Goal: Information Seeking & Learning: Find specific page/section

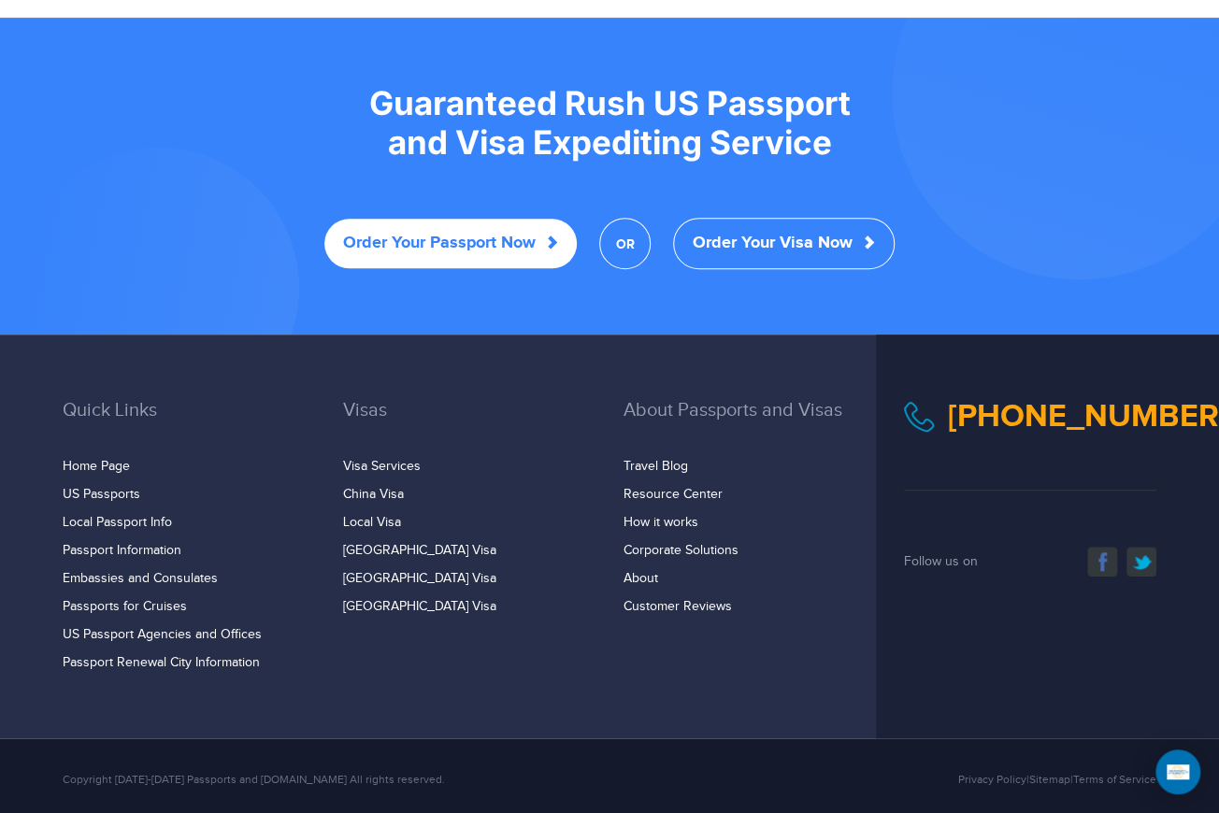
scroll to position [3637, 0]
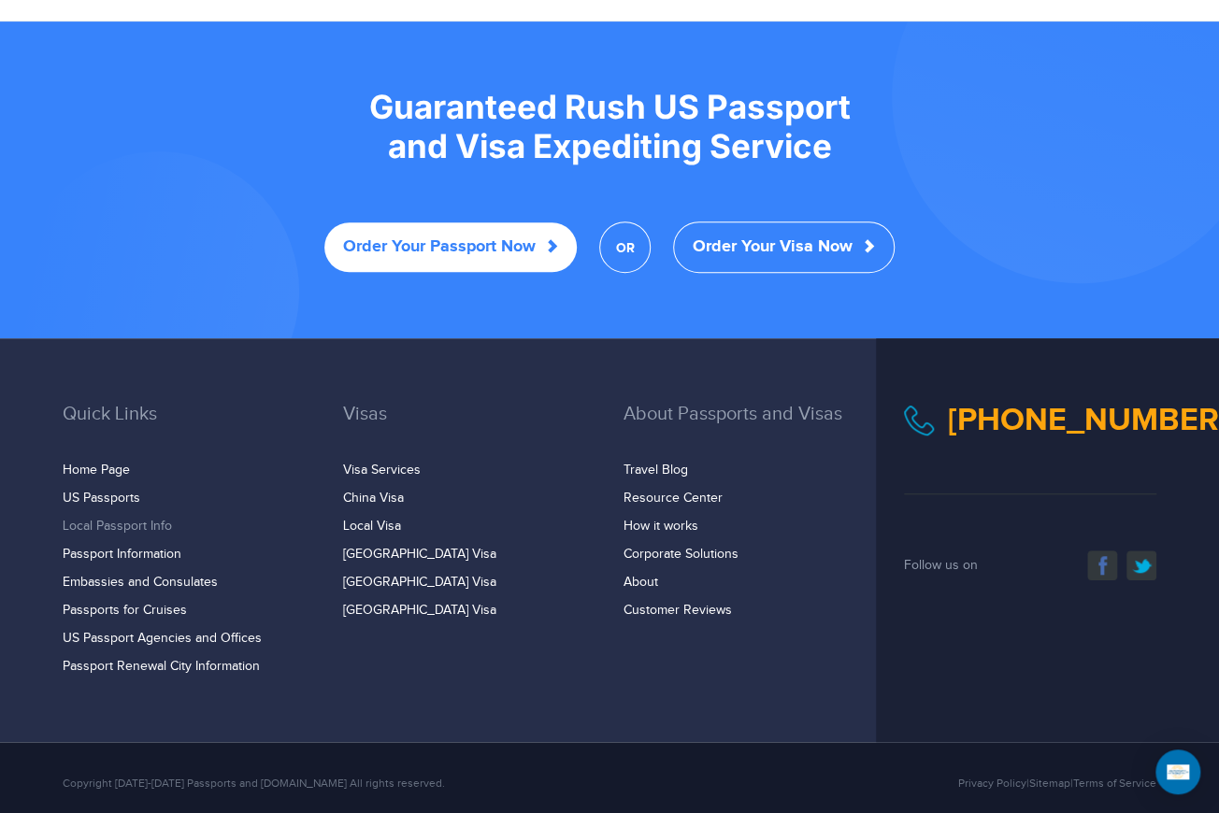
click at [116, 519] on link "Local Passport Info" at bounding box center [117, 526] width 109 height 15
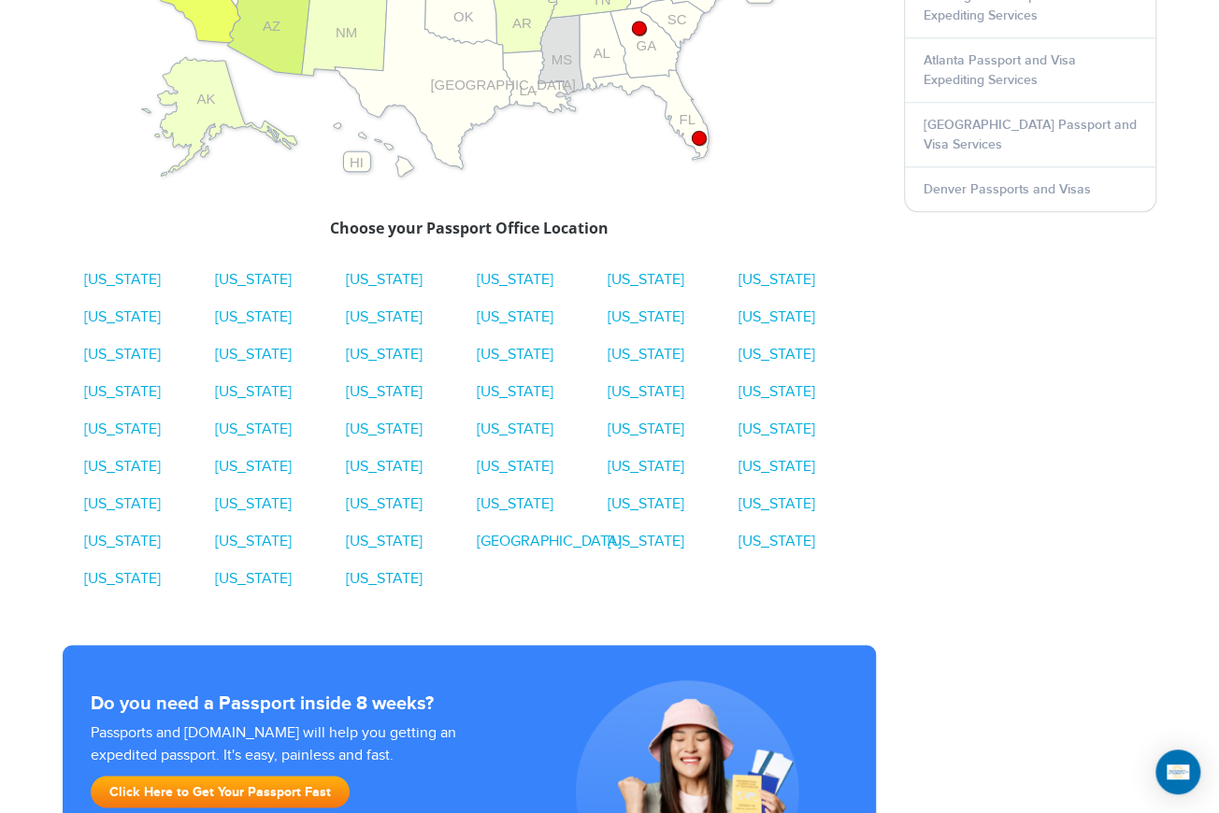
scroll to position [983, 0]
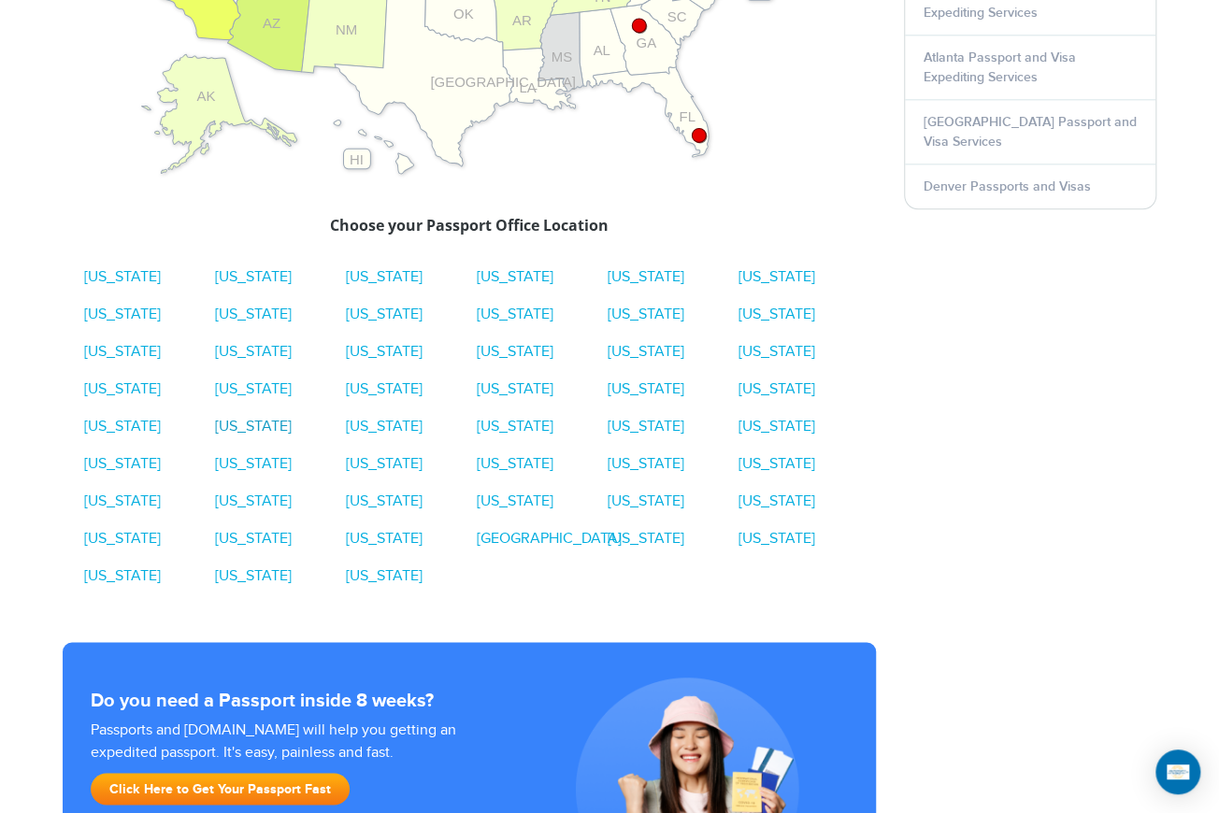
click at [240, 423] on link "Montana" at bounding box center [253, 427] width 77 height 18
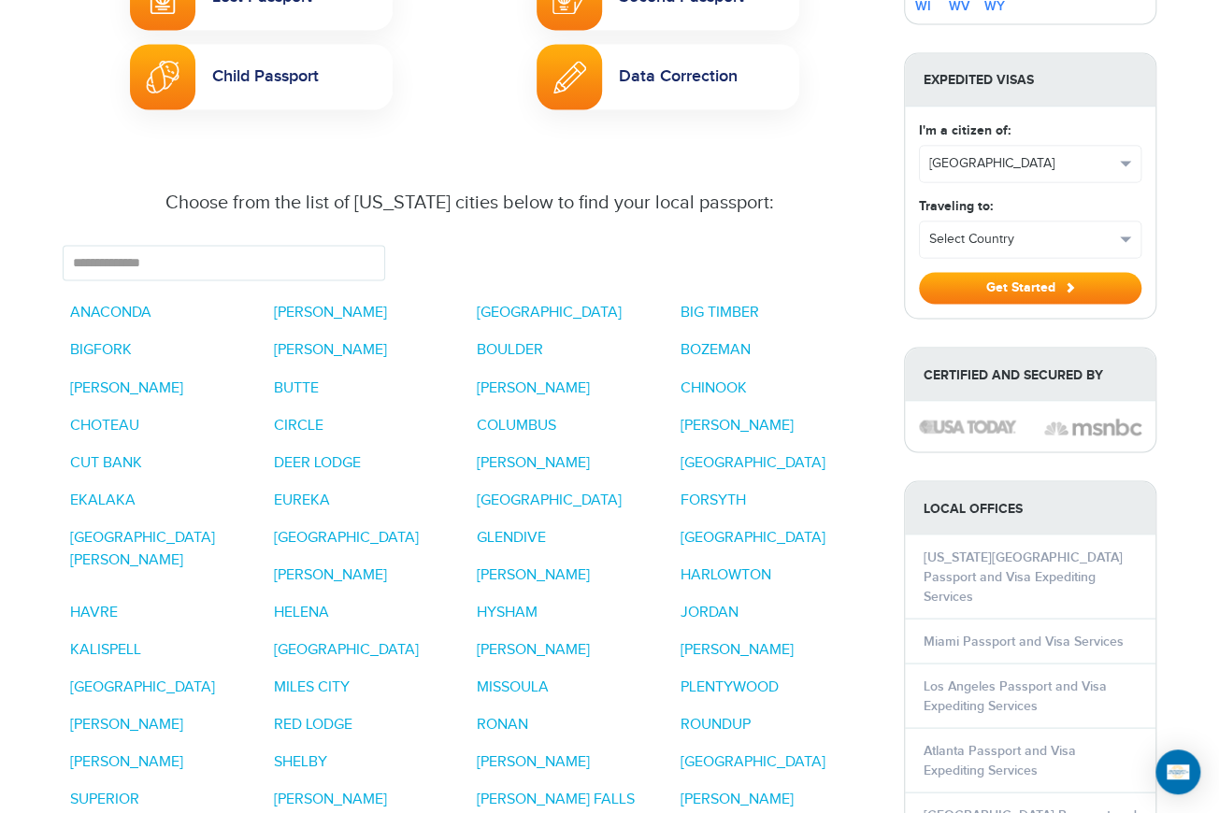
scroll to position [1307, 0]
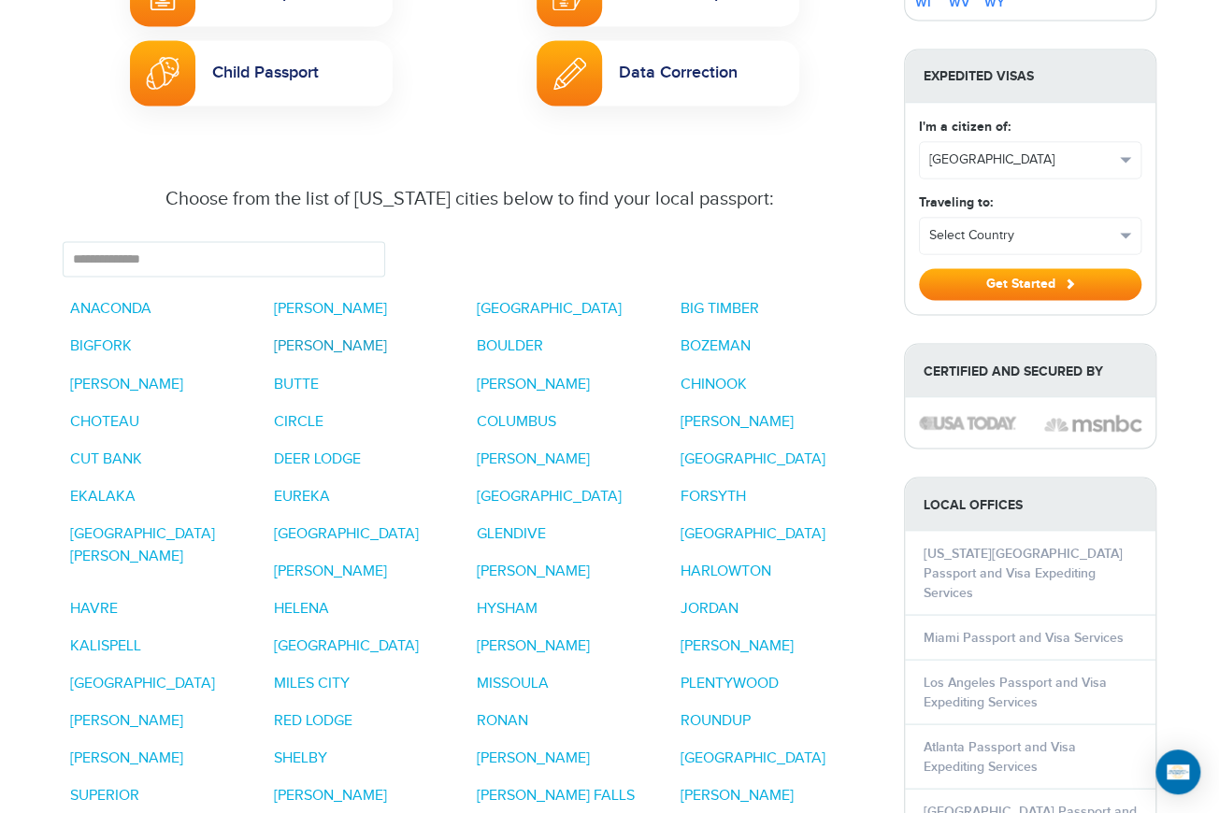
click at [298, 337] on link "[PERSON_NAME]" at bounding box center [330, 346] width 113 height 18
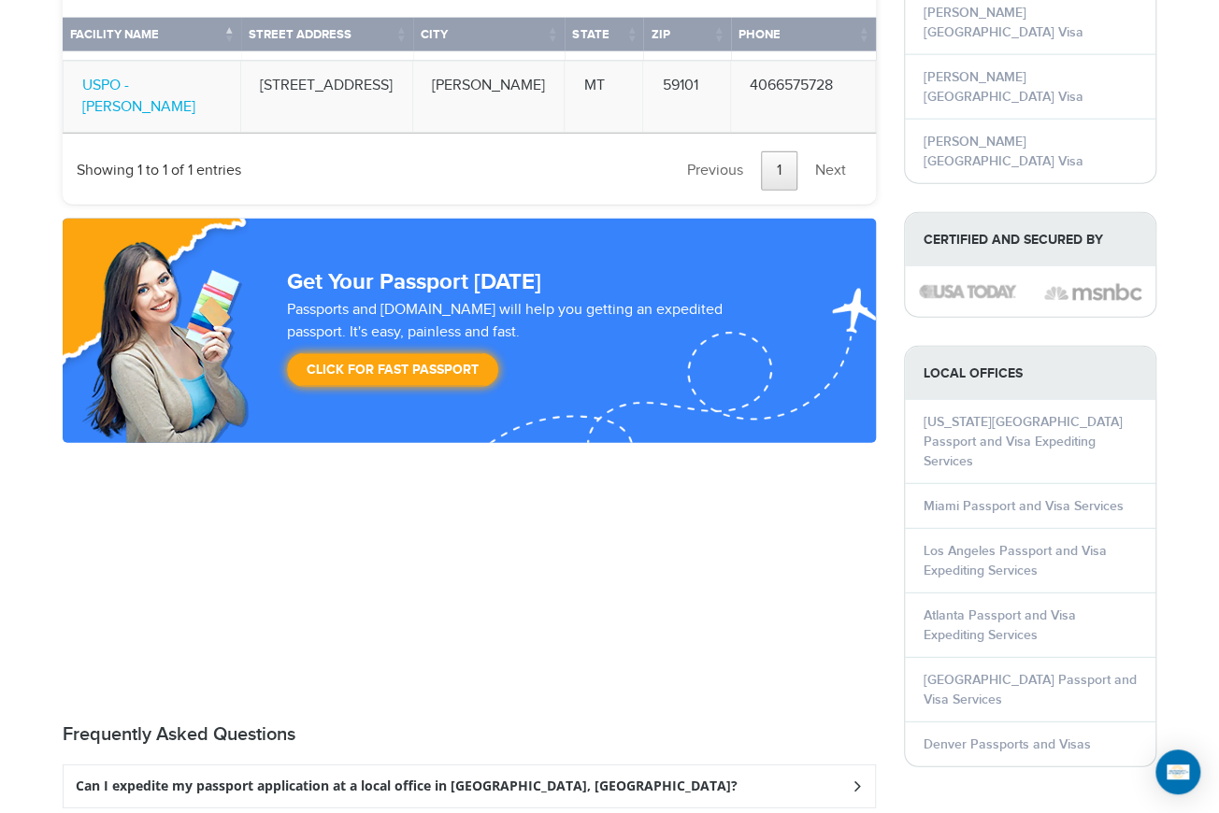
scroll to position [3058, 0]
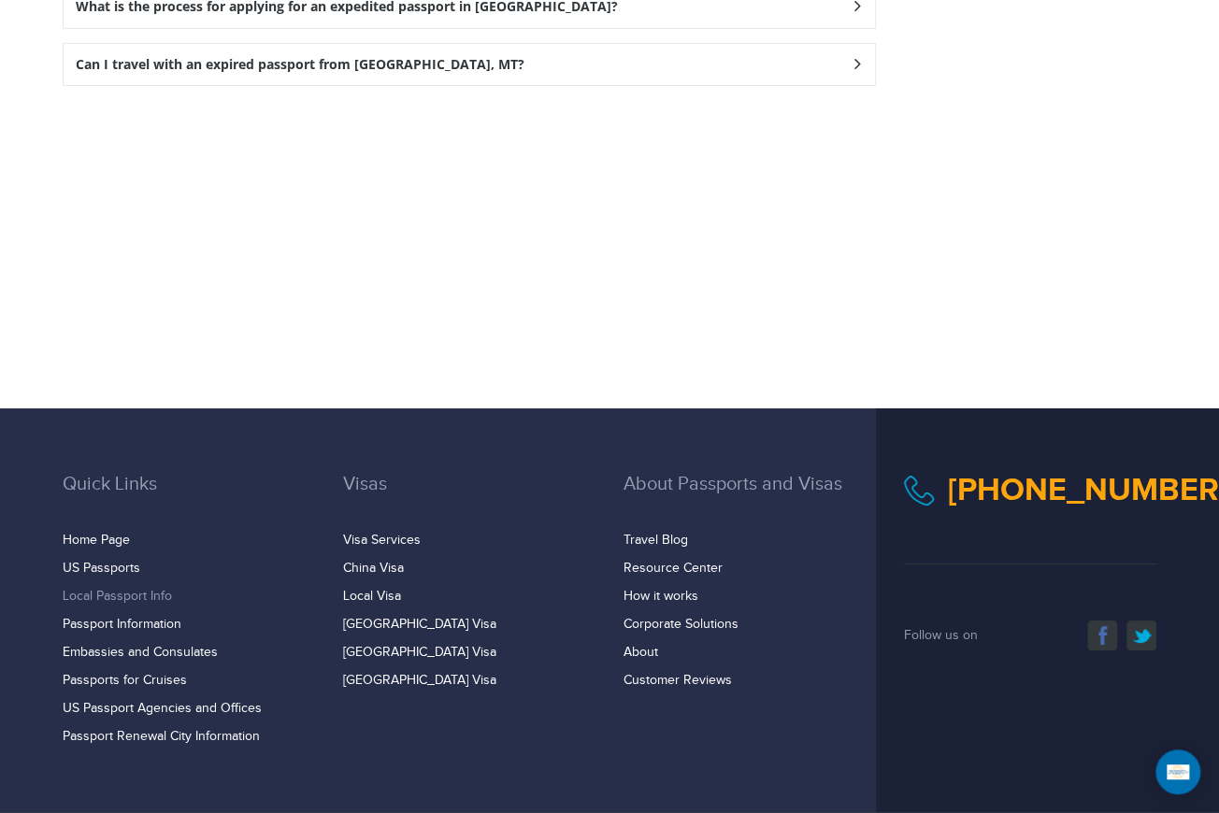
click at [145, 589] on link "Local Passport Info" at bounding box center [117, 596] width 109 height 15
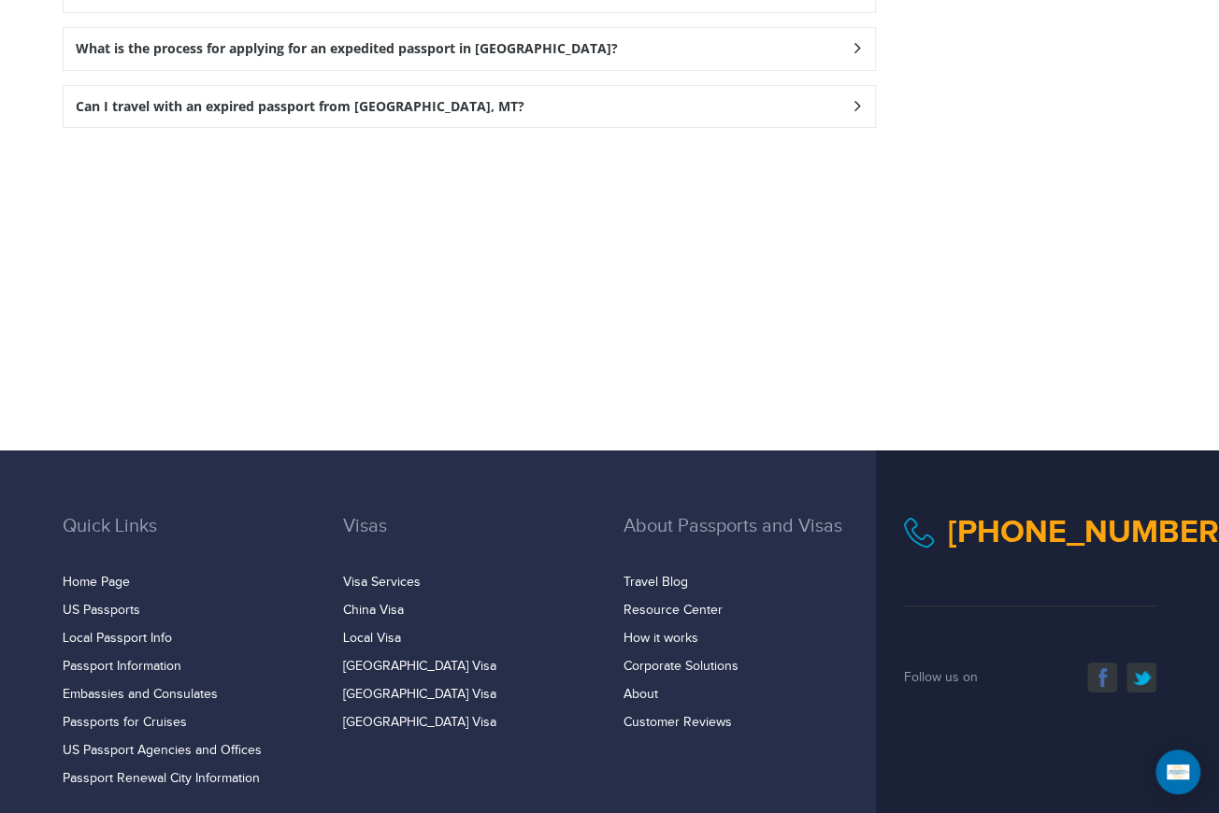
scroll to position [3058, 0]
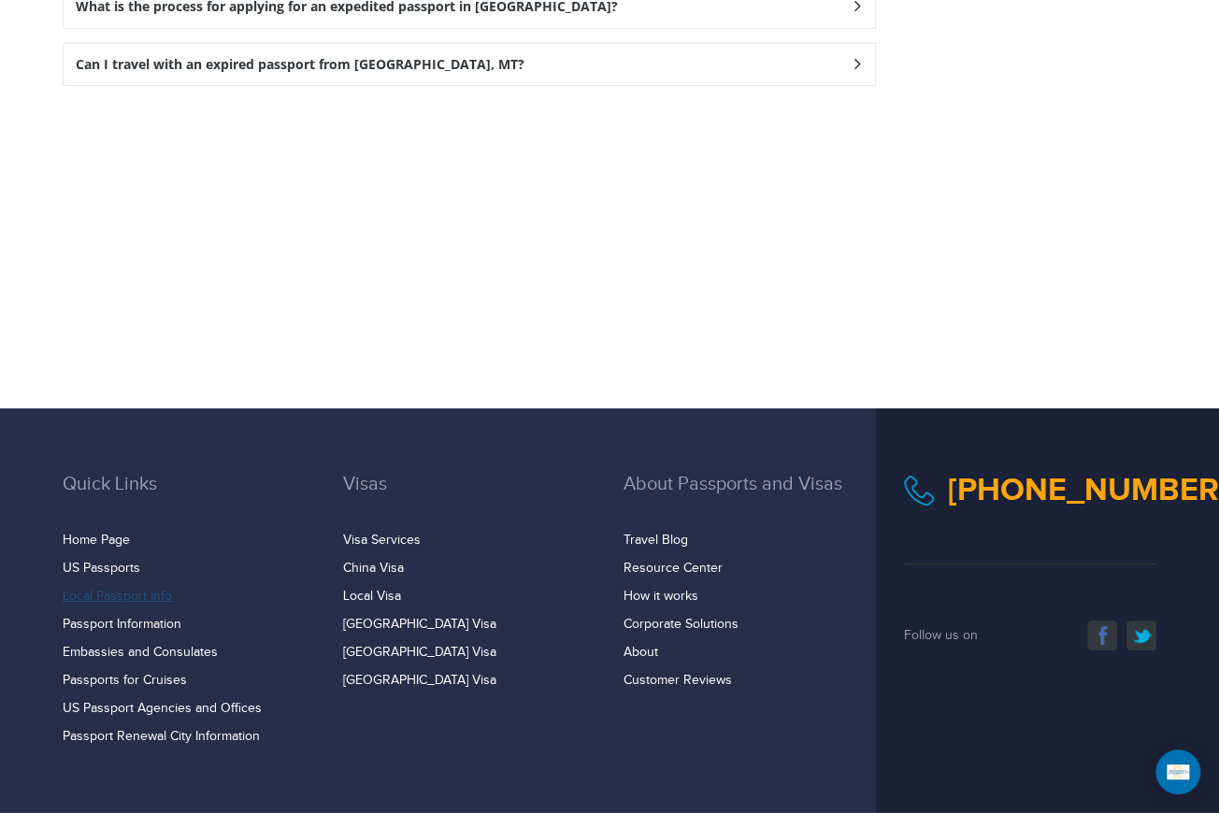
drag, startPoint x: 120, startPoint y: 495, endPoint x: 218, endPoint y: 499, distance: 98.2
click at [121, 589] on link "Local Passport Info" at bounding box center [117, 596] width 109 height 15
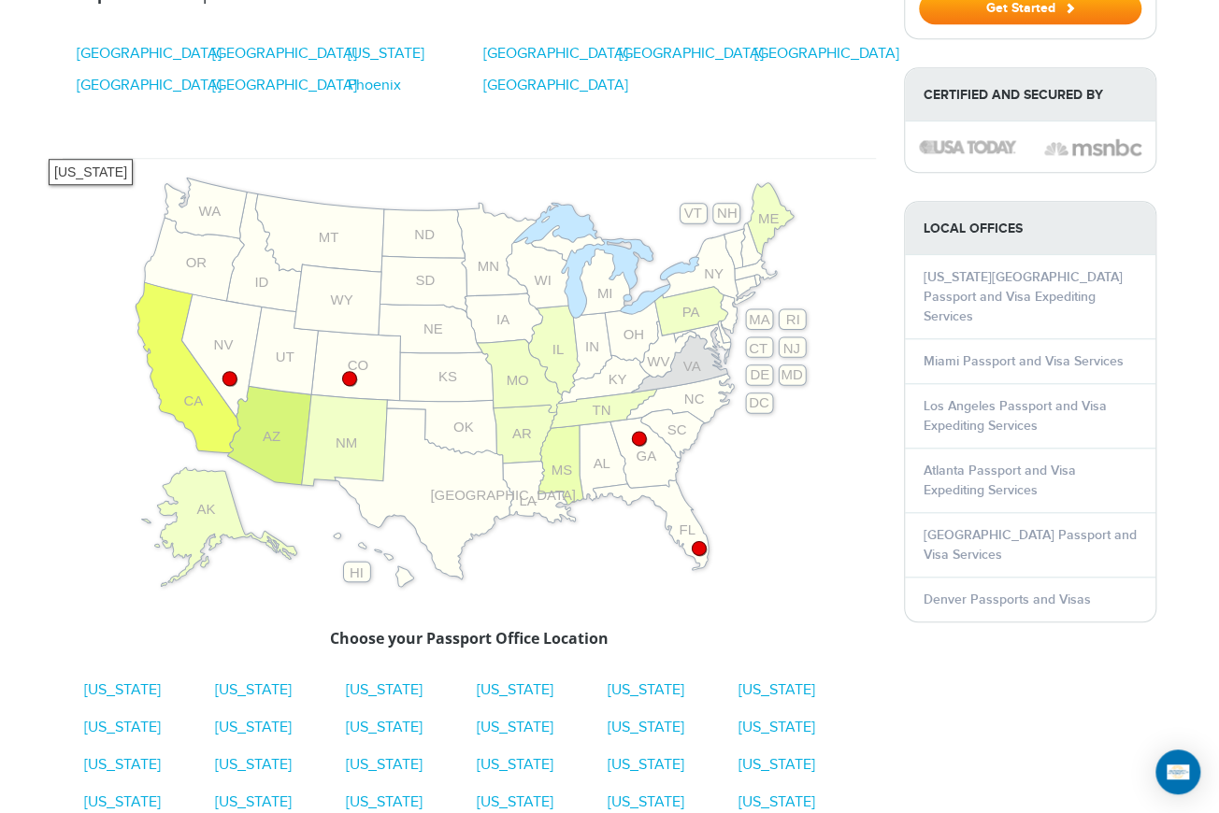
scroll to position [596, 0]
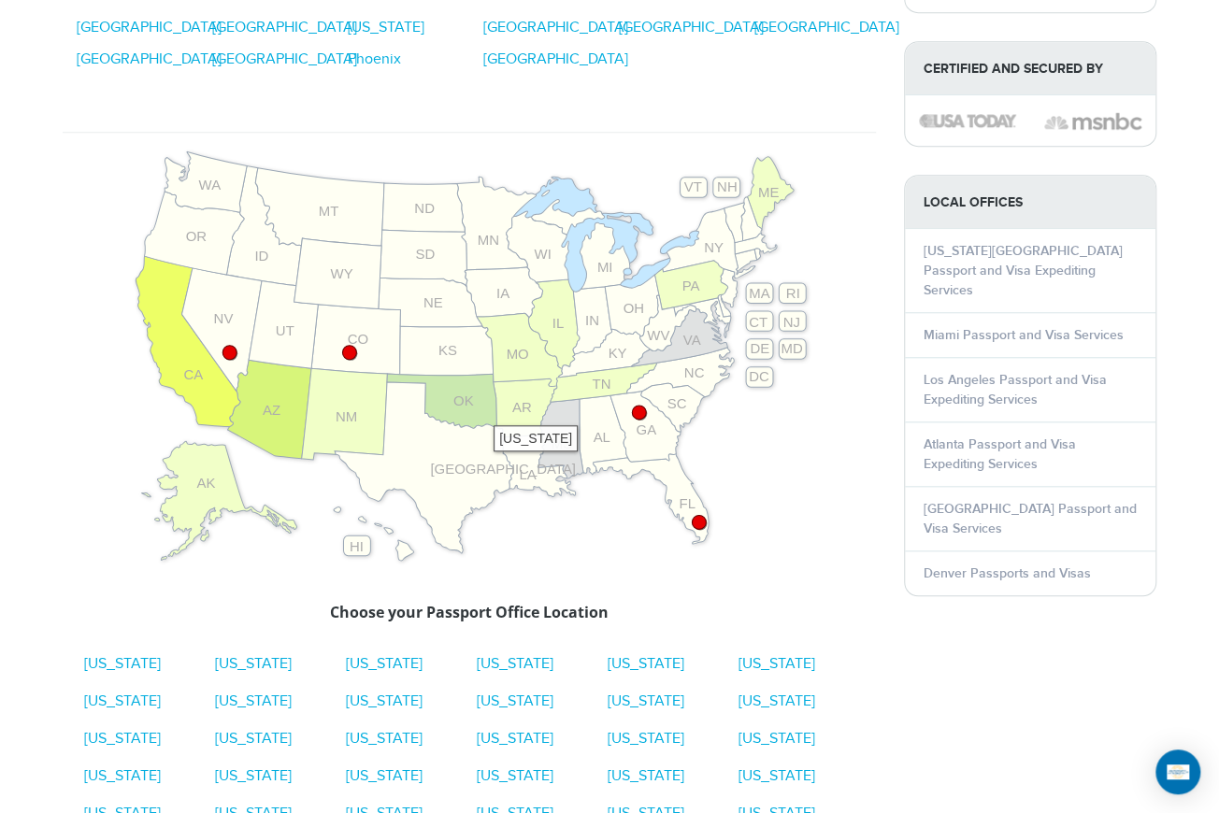
click at [484, 411] on icon at bounding box center [441, 401] width 109 height 54
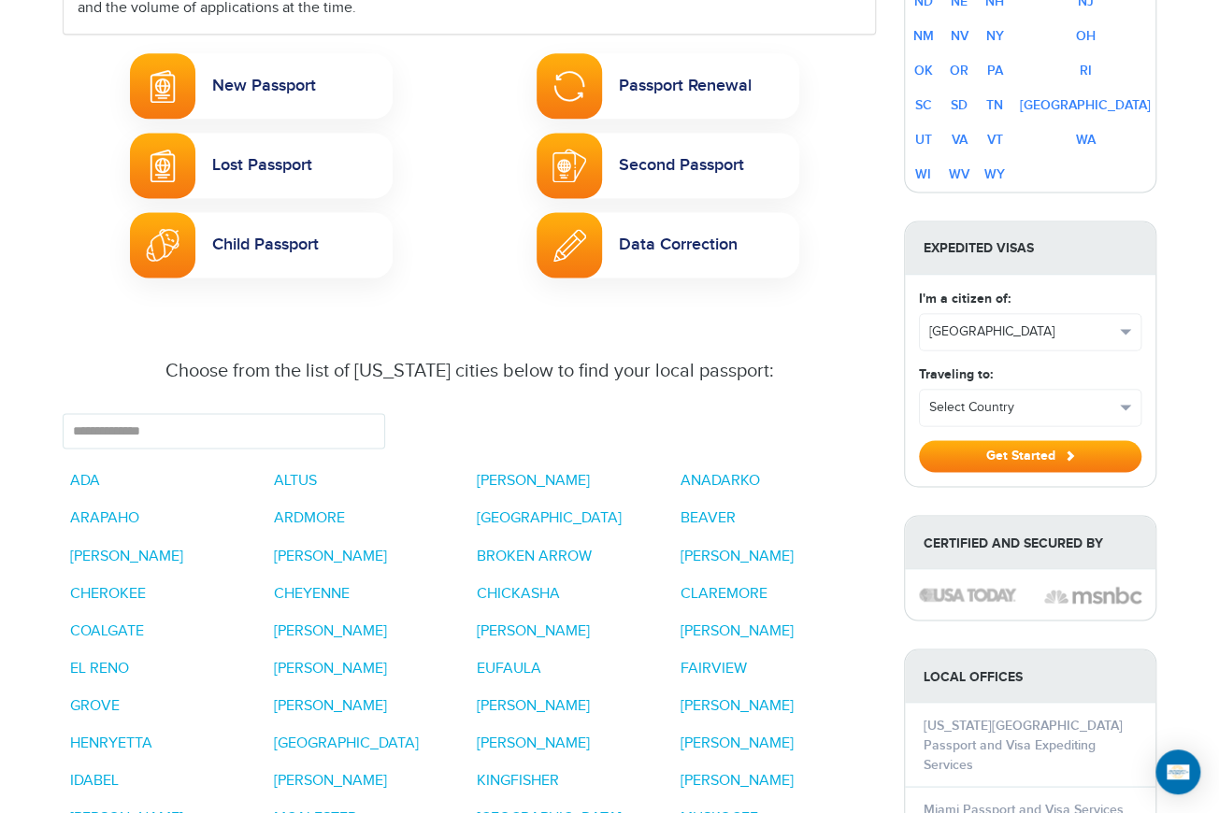
scroll to position [1225, 0]
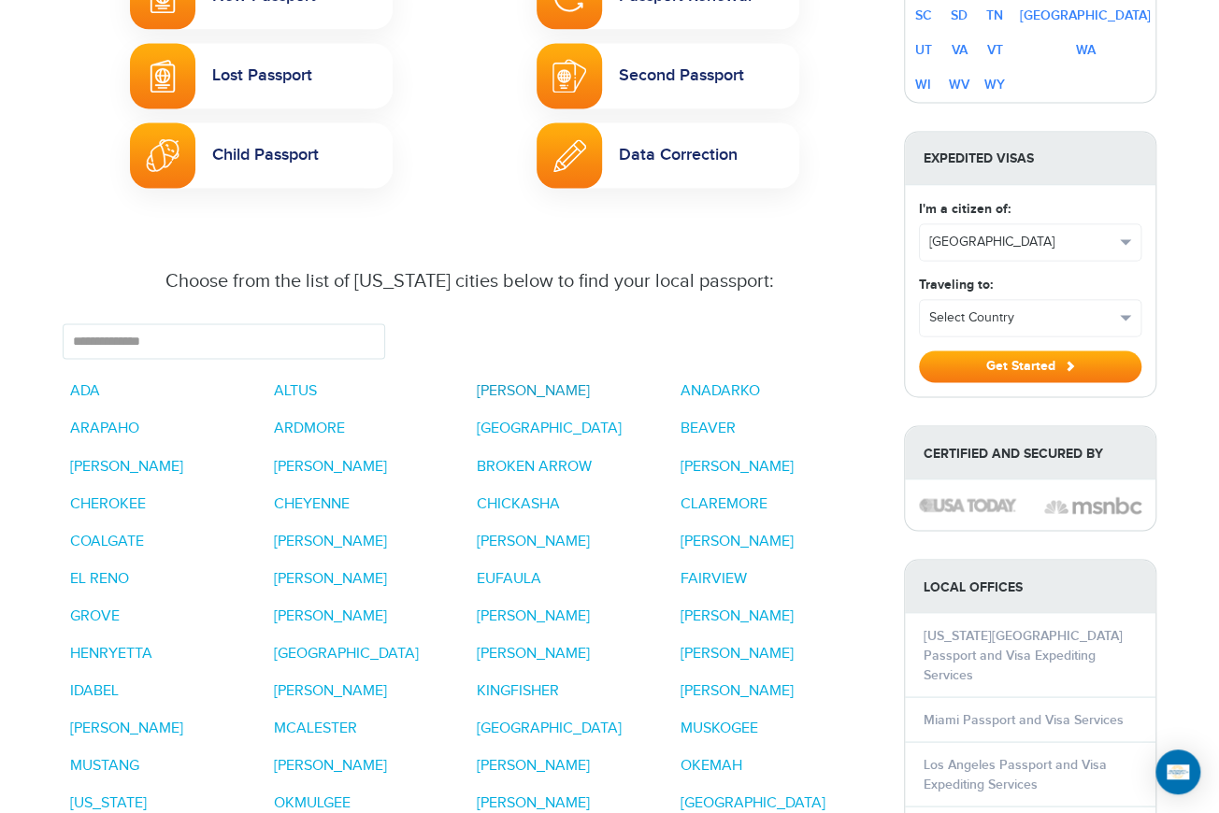
click at [497, 382] on link "[PERSON_NAME]" at bounding box center [533, 391] width 113 height 18
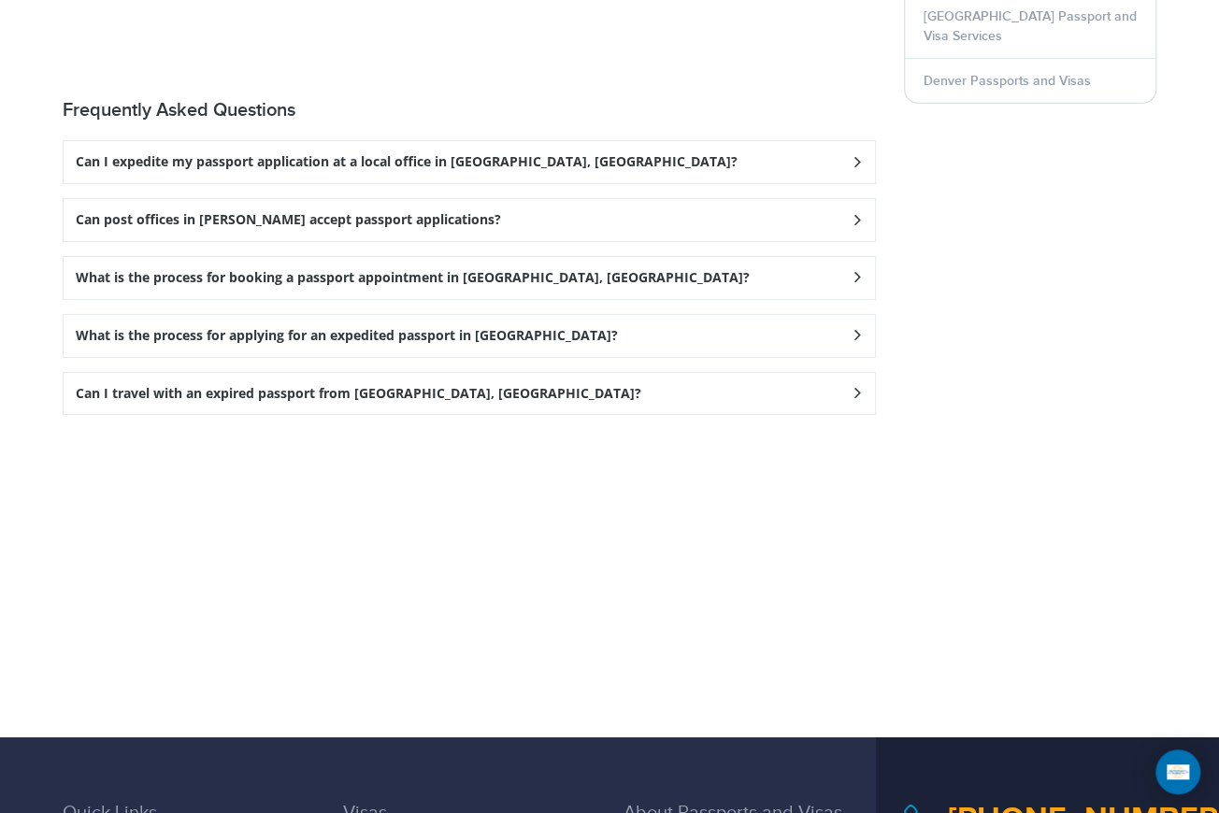
scroll to position [3058, 0]
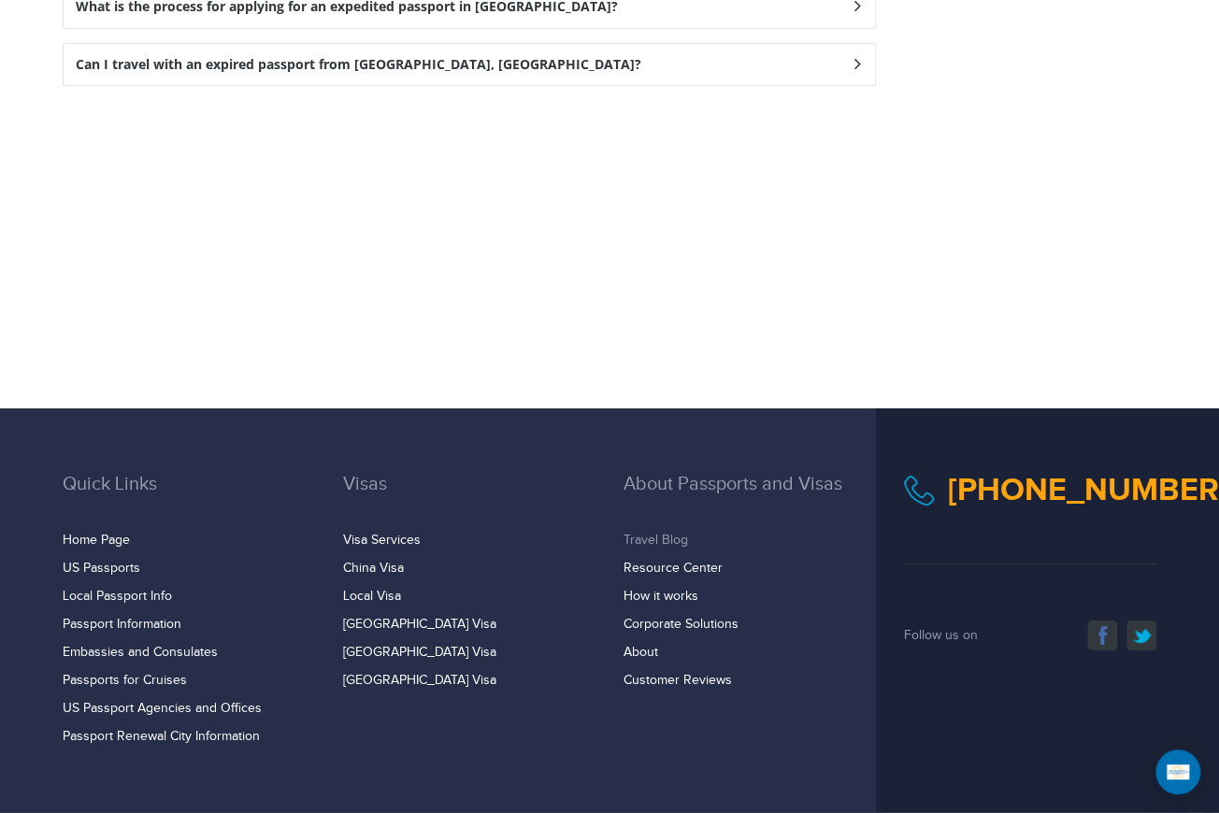
click at [639, 533] on link "Travel Blog" at bounding box center [656, 540] width 65 height 15
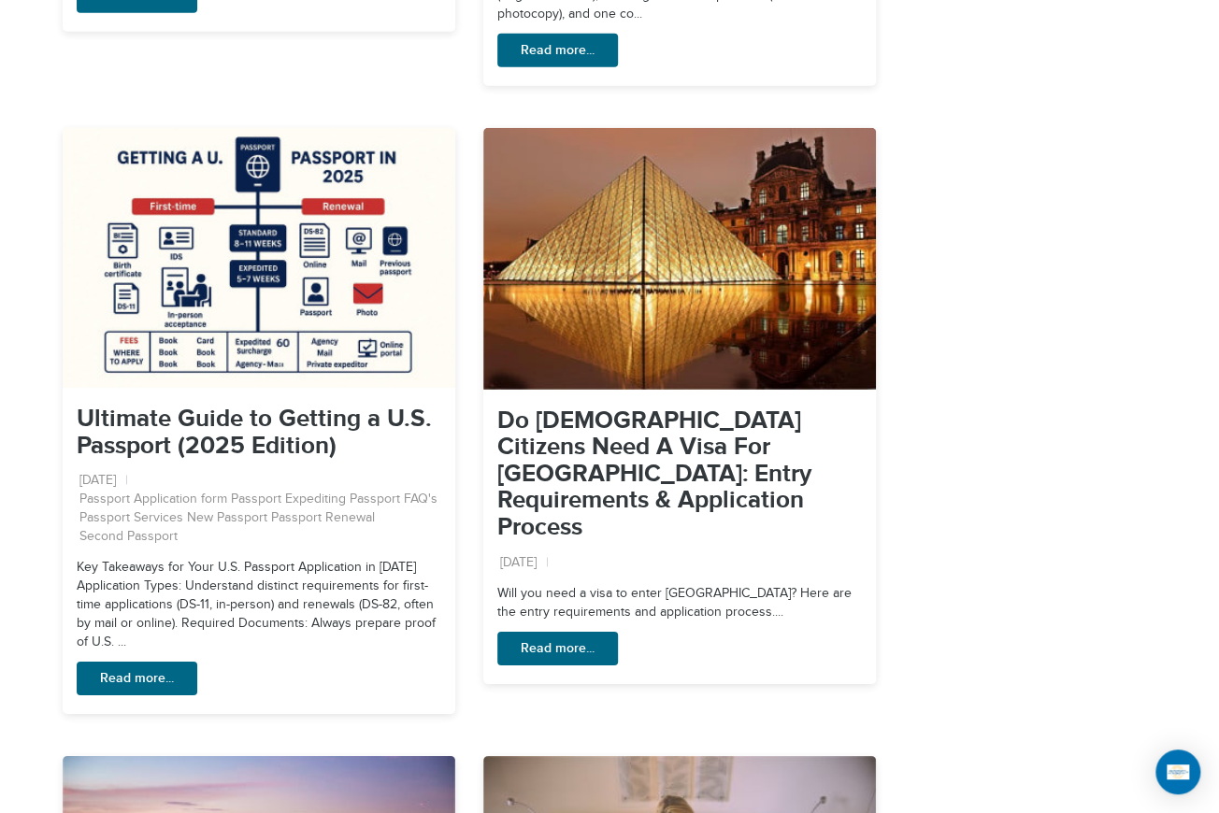
scroll to position [2706, 0]
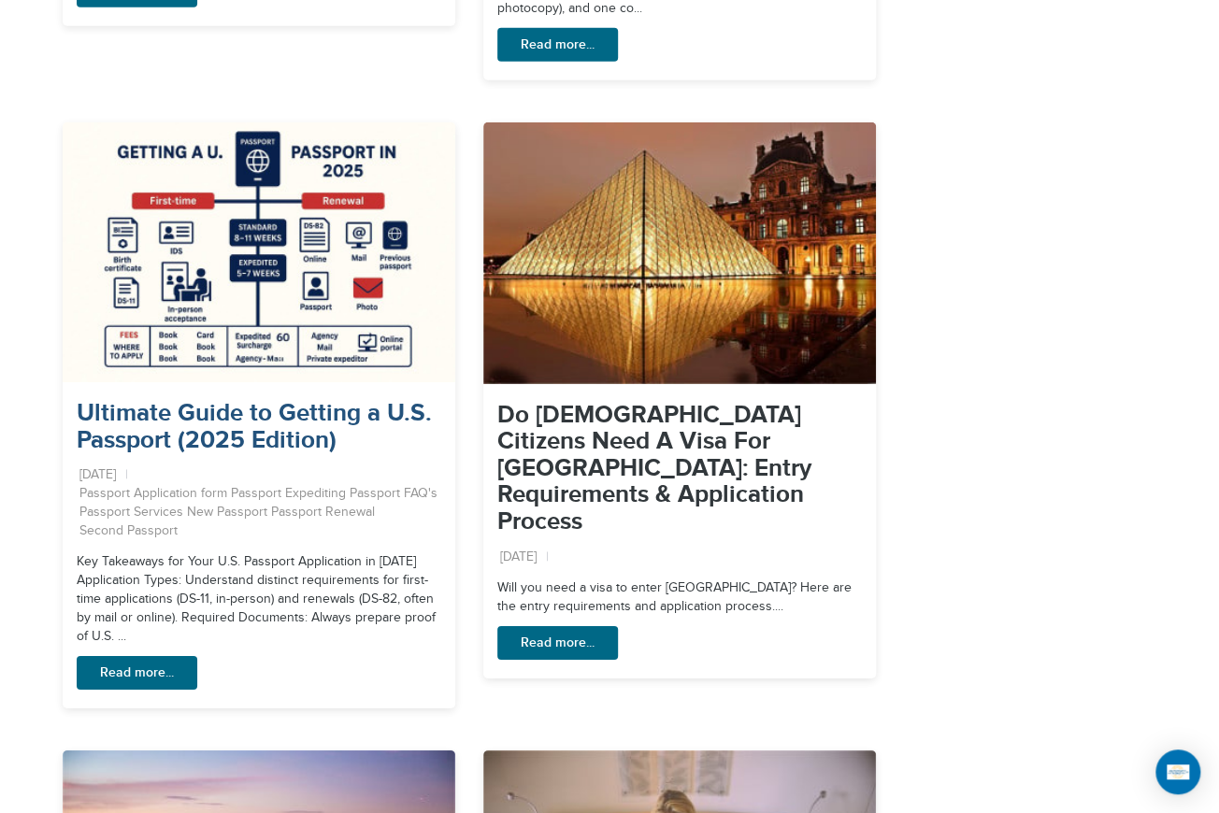
click at [207, 399] on link "Ultimate Guide to Getting a U.S. Passport (2025 Edition)" at bounding box center [254, 427] width 355 height 56
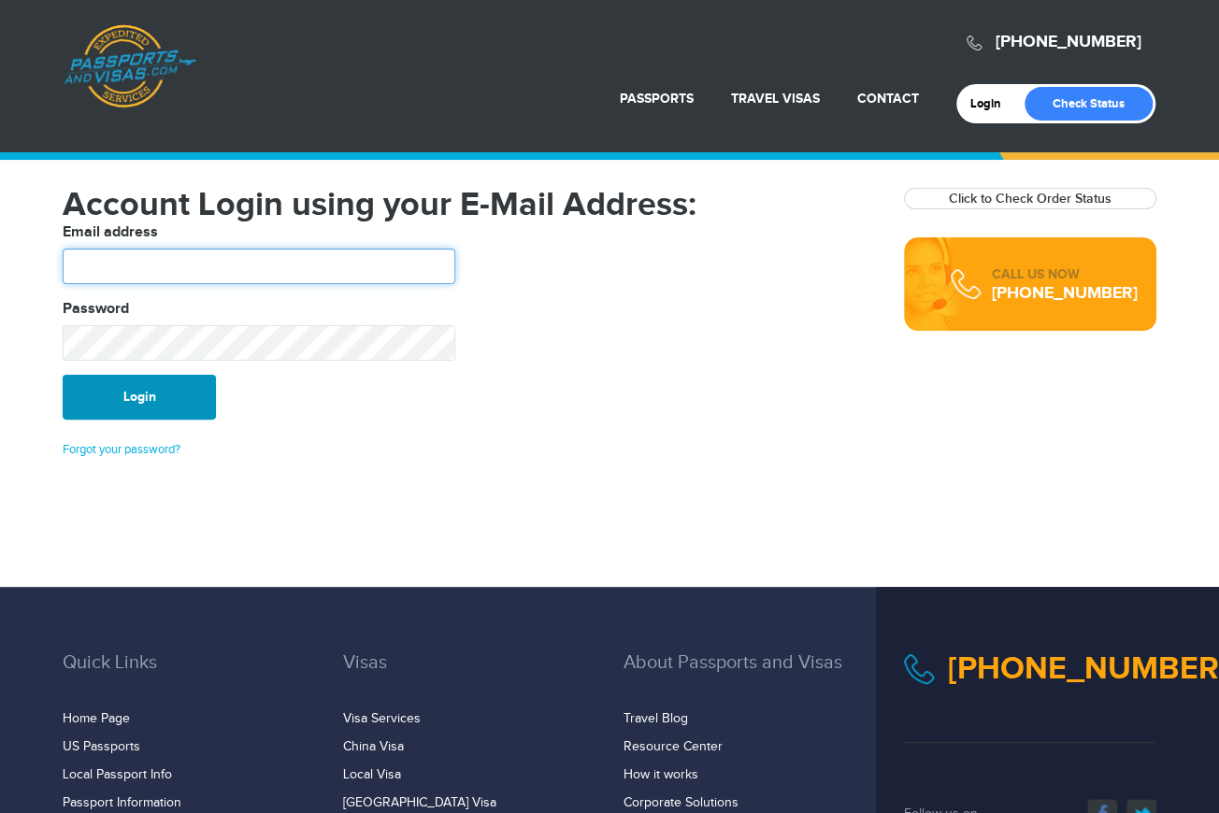
type input "******"
click at [108, 390] on button "Login" at bounding box center [139, 397] width 153 height 45
